Goal: Task Accomplishment & Management: Use online tool/utility

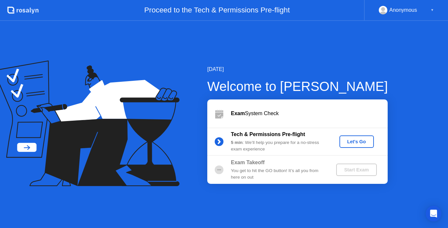
click at [350, 144] on div "Let's Go" at bounding box center [356, 141] width 29 height 5
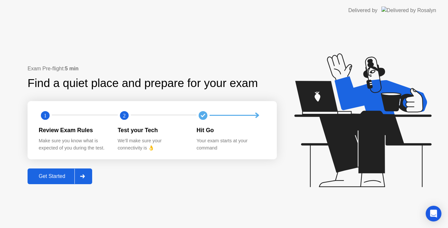
click at [61, 176] on div "Get Started" at bounding box center [51, 177] width 45 height 6
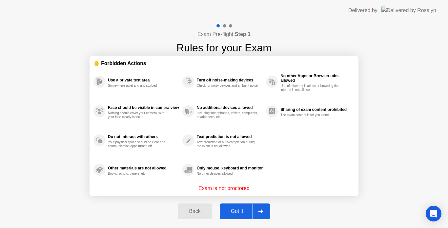
click at [235, 214] on div "Got it" at bounding box center [237, 212] width 31 height 6
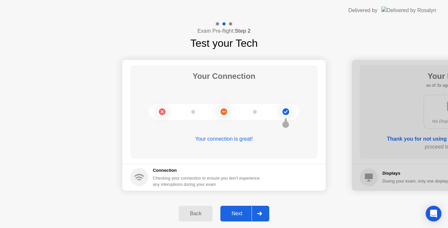
click at [236, 216] on div "Next" at bounding box center [236, 214] width 29 height 6
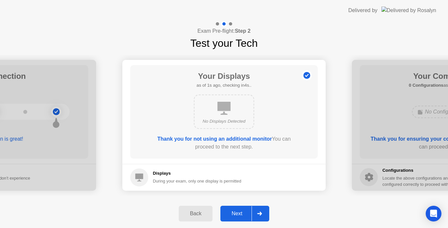
click at [239, 214] on div "Next" at bounding box center [236, 214] width 29 height 6
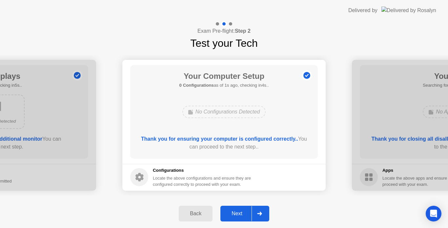
click at [239, 214] on div "Next" at bounding box center [236, 214] width 29 height 6
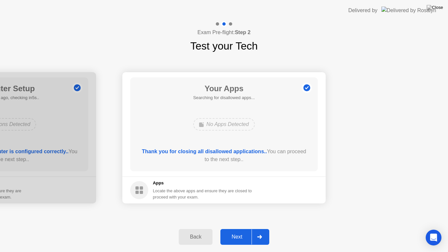
click at [241, 228] on div "Next" at bounding box center [236, 237] width 29 height 6
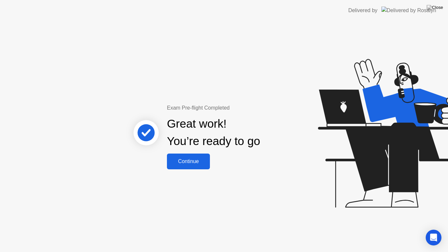
click at [193, 167] on button "Continue" at bounding box center [188, 161] width 43 height 16
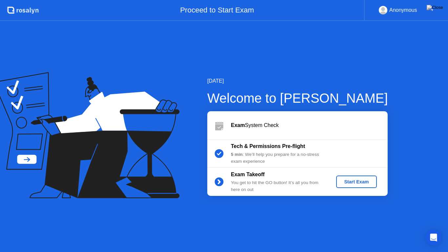
click at [355, 184] on div "Start Exam" at bounding box center [356, 181] width 35 height 5
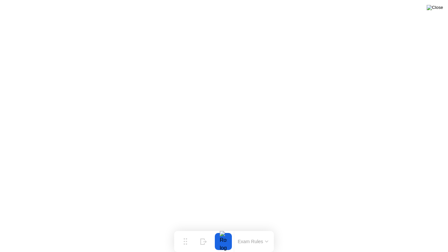
click at [438, 9] on img at bounding box center [434, 7] width 16 height 5
click at [440, 9] on img at bounding box center [434, 7] width 16 height 5
drag, startPoint x: 232, startPoint y: 140, endPoint x: 258, endPoint y: 126, distance: 29.6
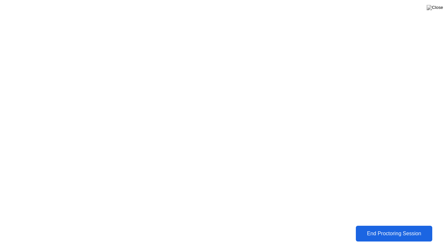
click at [395, 228] on div "End Proctoring Session" at bounding box center [394, 233] width 73 height 6
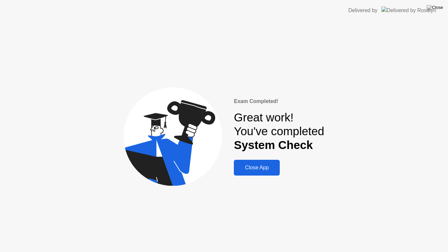
click at [257, 169] on div "Close App" at bounding box center [257, 168] width 42 height 6
